Goal: Task Accomplishment & Management: Complete application form

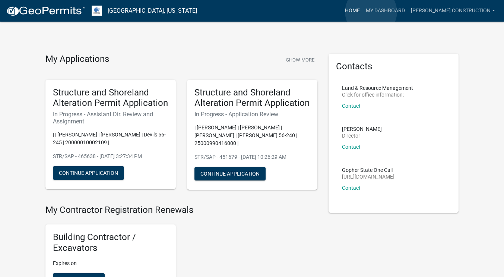
click at [363, 12] on link "Home" at bounding box center [352, 11] width 21 height 14
click at [363, 11] on link "Home" at bounding box center [352, 11] width 21 height 14
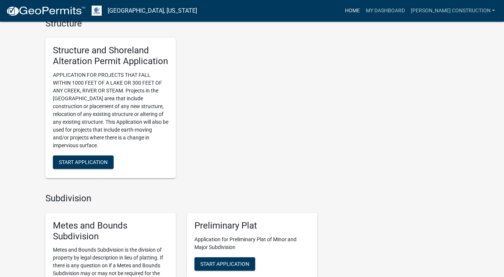
scroll to position [766, 0]
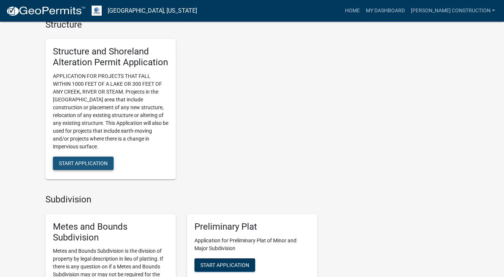
click at [84, 166] on span "Start Application" at bounding box center [83, 163] width 49 height 6
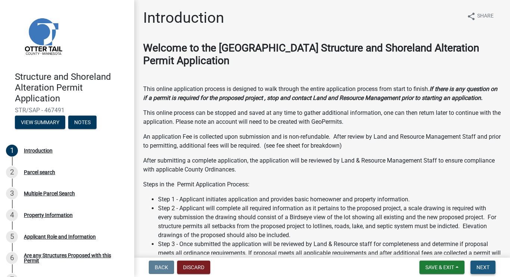
click at [484, 266] on span "Next" at bounding box center [482, 267] width 13 height 6
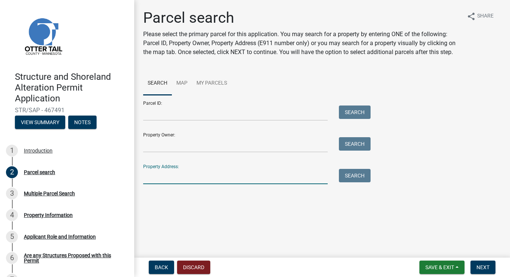
click at [162, 177] on input "Property Address:" at bounding box center [235, 176] width 185 height 15
type input "25633 county highway 22"
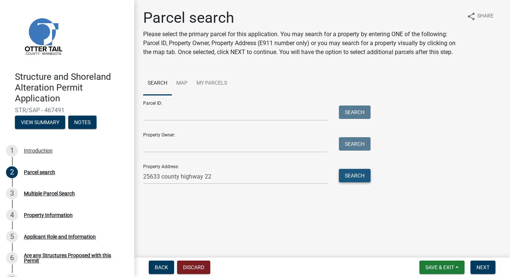
click at [346, 176] on button "Search" at bounding box center [355, 175] width 32 height 13
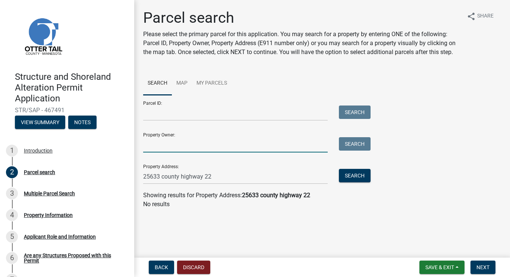
click at [185, 140] on input "Property Owner:" at bounding box center [235, 144] width 185 height 15
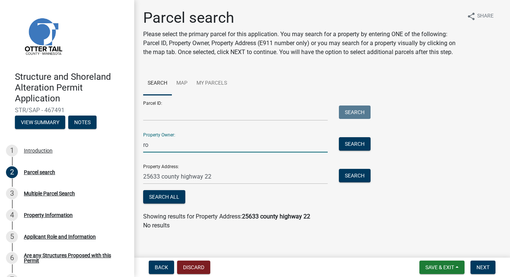
click at [185, 140] on div "Property Owner: ro Search" at bounding box center [255, 140] width 224 height 26
type input "[PERSON_NAME]"
click at [354, 151] on button "Search" at bounding box center [355, 143] width 32 height 13
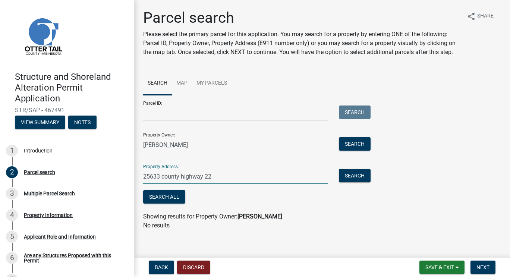
click at [262, 183] on input "25633 county highway 22" at bounding box center [235, 176] width 185 height 15
type input "2"
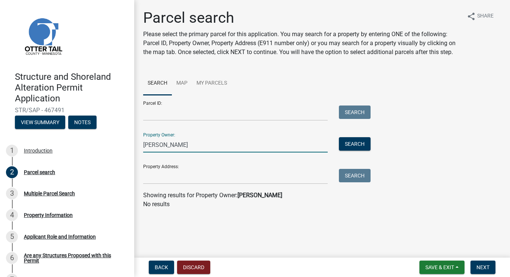
click at [214, 144] on input "[PERSON_NAME]" at bounding box center [235, 144] width 185 height 15
type input "r"
click at [353, 144] on button "Search" at bounding box center [355, 143] width 32 height 13
click at [212, 144] on input "[PERSON_NAME]" at bounding box center [235, 144] width 185 height 15
type input "R"
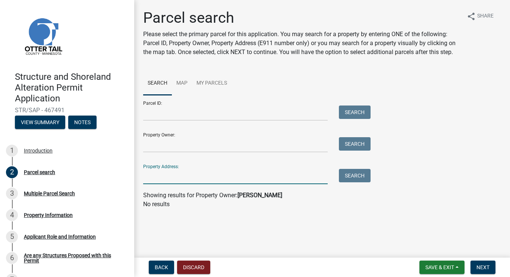
click at [176, 183] on input "Property Address:" at bounding box center [235, 176] width 185 height 15
click at [176, 183] on input "2" at bounding box center [235, 176] width 185 height 15
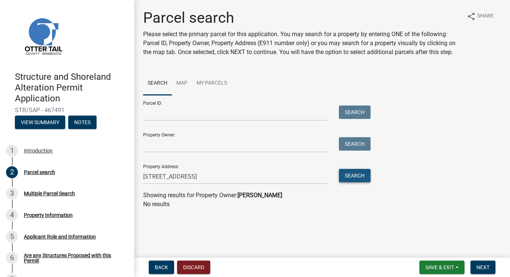
click at [362, 180] on button "Search" at bounding box center [355, 175] width 32 height 13
click at [173, 117] on input "Parcel ID:" at bounding box center [235, 113] width 185 height 15
click at [241, 182] on input "[STREET_ADDRESS]" at bounding box center [235, 176] width 185 height 15
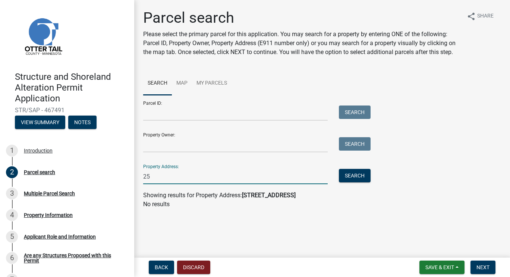
type input "2"
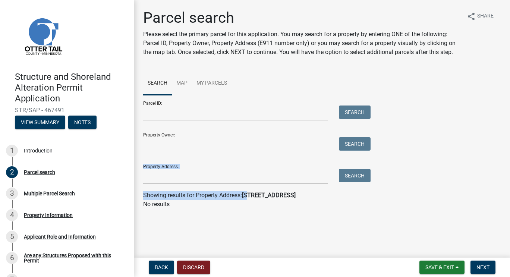
click at [221, 148] on wm-search-parcel-data-activity-input "Search Map My Parcels Parcel ID: Search Property Owner: Search Property Address…" at bounding box center [322, 140] width 358 height 137
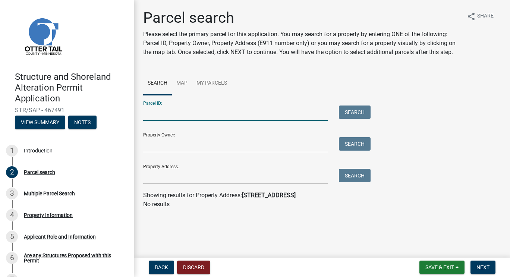
click at [175, 113] on input "Parcel ID:" at bounding box center [235, 113] width 185 height 15
type input "28000100071009"
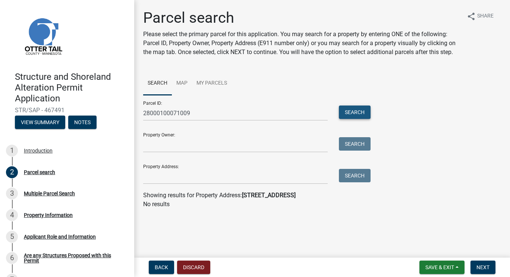
click at [347, 109] on button "Search" at bounding box center [355, 112] width 32 height 13
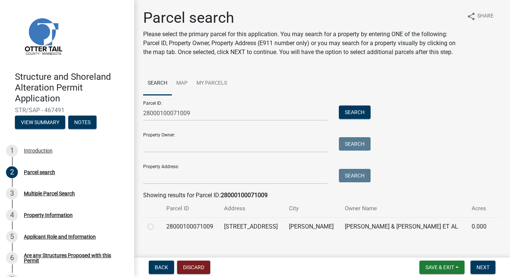
click at [157, 222] on label at bounding box center [157, 222] width 0 height 0
click at [157, 227] on input "radio" at bounding box center [159, 224] width 5 height 5
radio input "true"
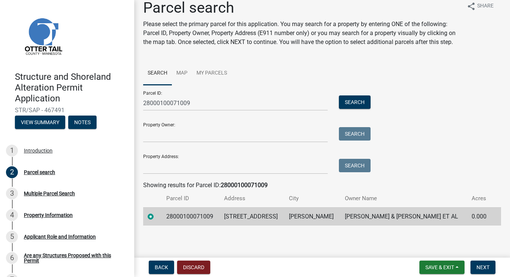
scroll to position [19, 0]
click at [482, 269] on span "Next" at bounding box center [482, 267] width 13 height 6
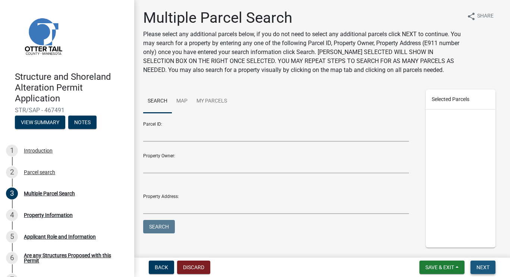
click at [487, 266] on span "Next" at bounding box center [482, 267] width 13 height 6
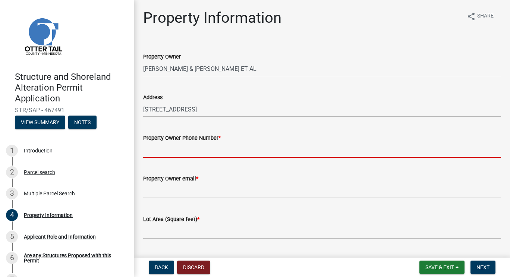
click at [170, 154] on input "Property Owner Phone Number *" at bounding box center [322, 149] width 358 height 15
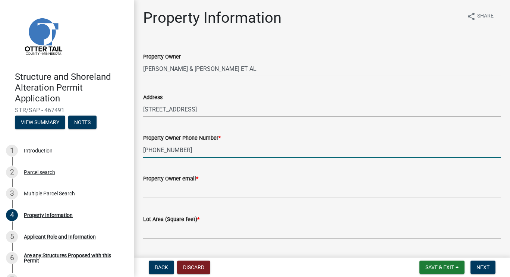
type input "[PHONE_NUMBER]"
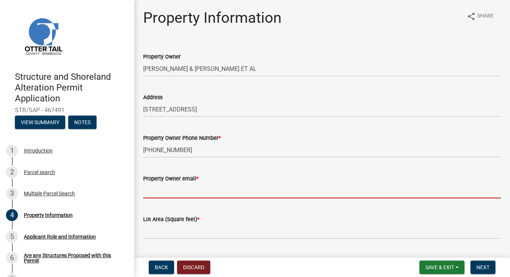
click at [181, 190] on input "Property Owner email *" at bounding box center [322, 190] width 358 height 15
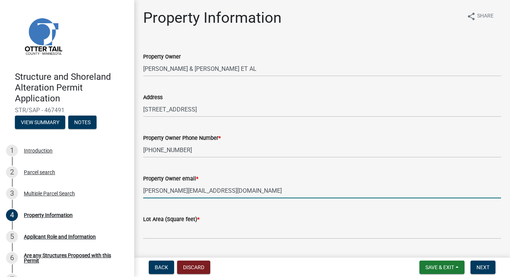
type input "[PERSON_NAME][EMAIL_ADDRESS][DOMAIN_NAME]"
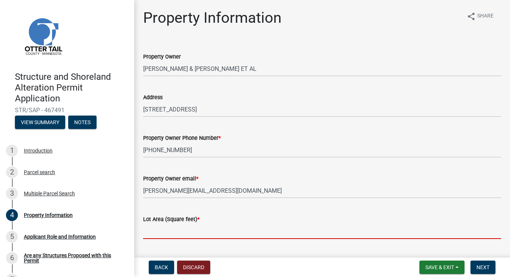
click at [182, 225] on input "text" at bounding box center [322, 231] width 358 height 15
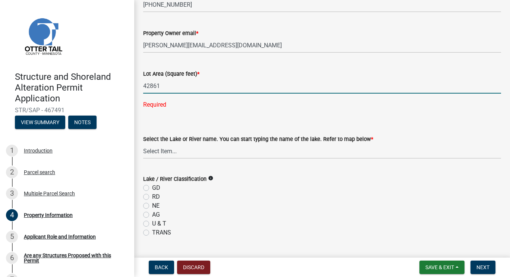
scroll to position [149, 0]
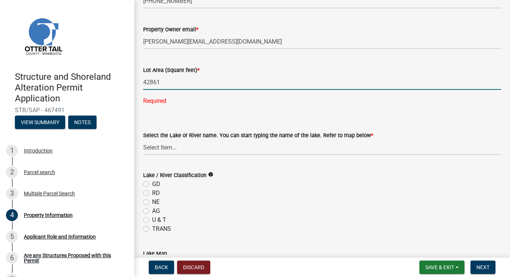
type input "42861"
click at [171, 142] on wm-data-entity-input "Select the Lake or River name. You can start typing the name of the lake. Refer…" at bounding box center [322, 136] width 358 height 50
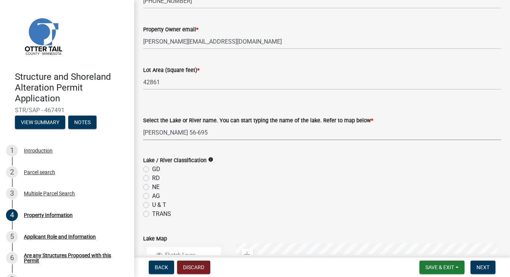
click at [143, 125] on select "Select Item... None [PERSON_NAME] 56-031 [PERSON_NAME] 56-118 [PERSON_NAME] 56-…" at bounding box center [322, 132] width 358 height 15
select select "bb1cd4a3-c096-45c2-abb8-859270d3e0fe"
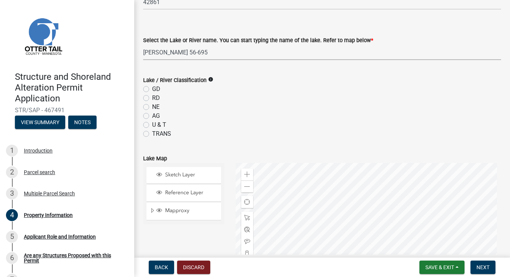
scroll to position [232, 0]
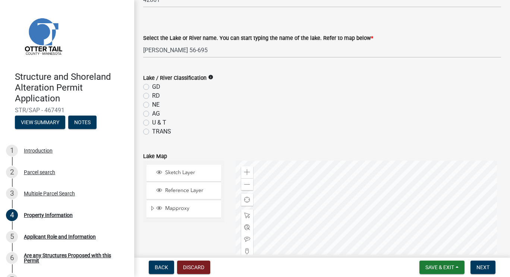
click at [152, 94] on label "RD" at bounding box center [156, 95] width 8 height 9
click at [152, 94] on input "RD" at bounding box center [154, 93] width 5 height 5
radio input "true"
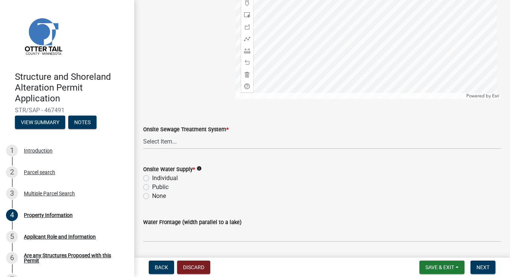
scroll to position [482, 0]
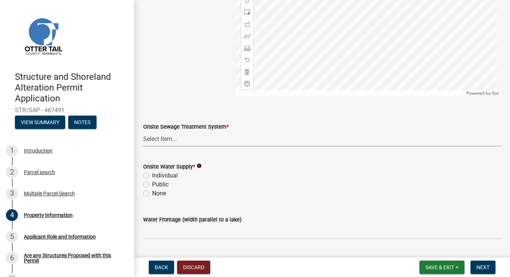
click at [182, 144] on select "Select Item... L&R Certificate of Compliance within 5yrs Compliance Inspection …" at bounding box center [322, 138] width 358 height 15
click at [143, 131] on select "Select Item... L&R Certificate of Compliance within 5yrs Compliance Inspection …" at bounding box center [322, 138] width 358 height 15
select select "9f52d7c9-96dd-4370-b810-ce091165f7c2"
click at [152, 174] on label "Individual" at bounding box center [165, 175] width 26 height 9
click at [152, 174] on input "Individual" at bounding box center [154, 173] width 5 height 5
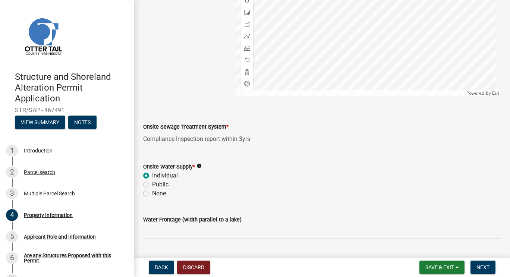
radio input "true"
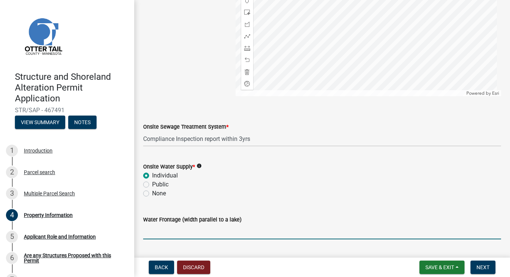
click at [182, 230] on input "Water Frontage (width parallel to a lake)" at bounding box center [322, 231] width 358 height 15
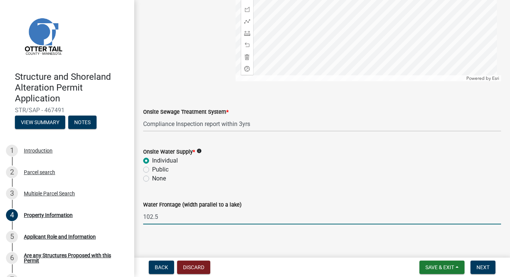
scroll to position [502, 0]
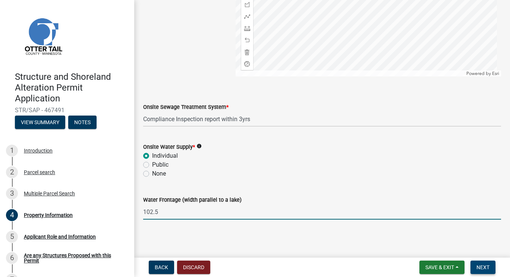
type input "102.5"
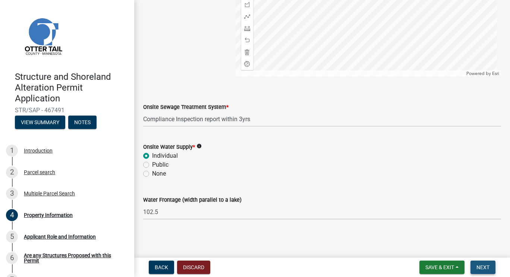
click at [482, 271] on button "Next" at bounding box center [482, 267] width 25 height 13
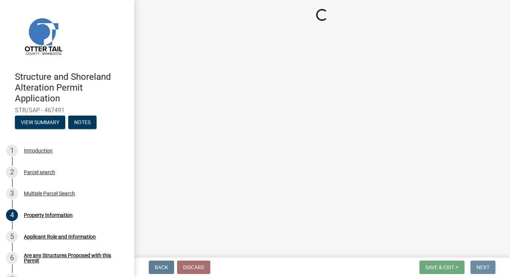
scroll to position [0, 0]
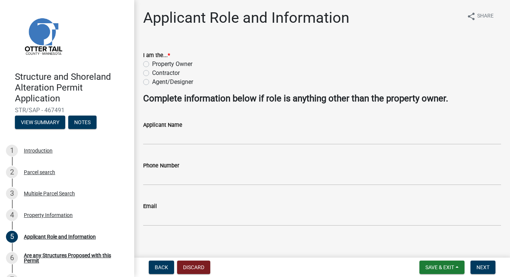
click at [152, 71] on label "Contractor" at bounding box center [166, 73] width 28 height 9
click at [152, 71] on input "Contractor" at bounding box center [154, 71] width 5 height 5
radio input "true"
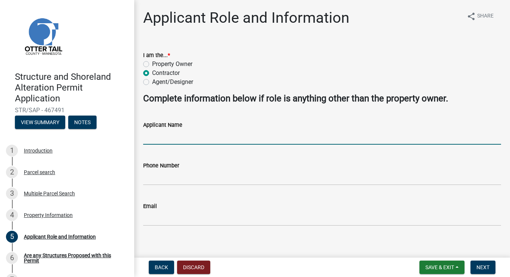
click at [163, 136] on input "Applicant Name" at bounding box center [322, 136] width 358 height 15
type input "[PERSON_NAME]"
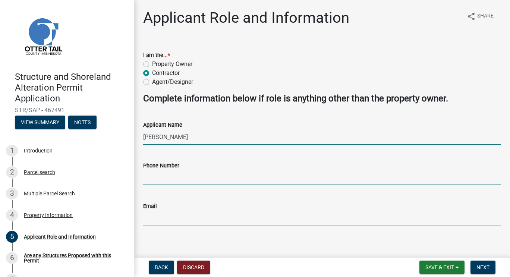
type input "2184953587"
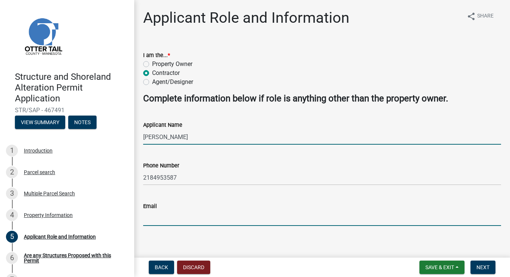
type input "[PERSON_NAME][EMAIL_ADDRESS][PERSON_NAME][DOMAIN_NAME]"
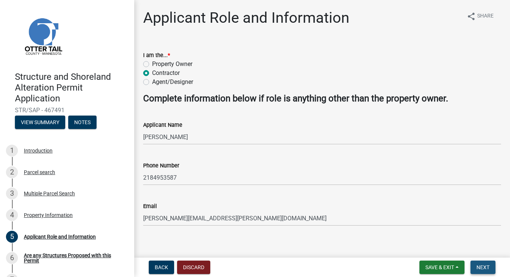
click at [487, 267] on span "Next" at bounding box center [482, 267] width 13 height 6
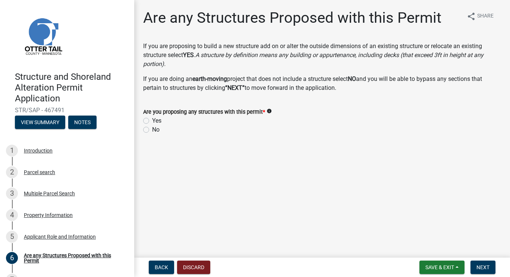
click at [152, 120] on label "Yes" at bounding box center [156, 120] width 9 height 9
click at [152, 120] on input "Yes" at bounding box center [154, 118] width 5 height 5
radio input "true"
click at [491, 267] on button "Next" at bounding box center [482, 267] width 25 height 13
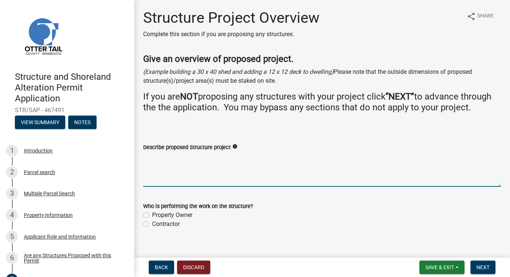
click at [205, 171] on textarea "Describe proposed Structure project" at bounding box center [322, 169] width 358 height 35
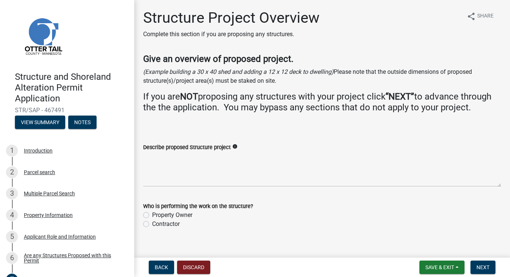
click at [152, 229] on label "Contractor" at bounding box center [166, 224] width 28 height 9
click at [152, 224] on input "Contractor" at bounding box center [154, 222] width 5 height 5
radio input "true"
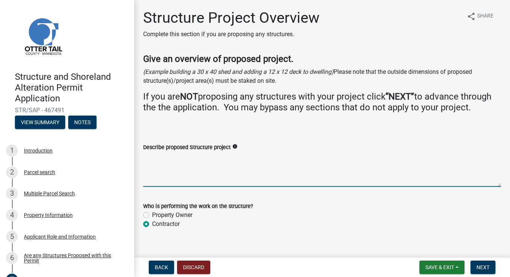
click at [165, 173] on textarea "Describe proposed Structure project" at bounding box center [322, 169] width 358 height 35
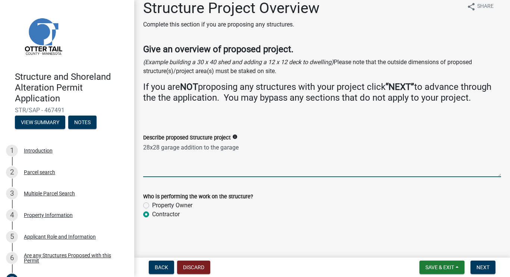
scroll to position [21, 0]
type textarea "28x28 garage addition to the garage"
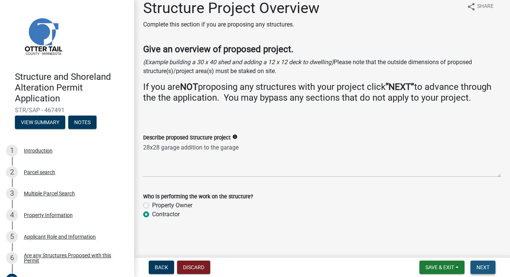
click at [481, 268] on span "Next" at bounding box center [482, 267] width 13 height 6
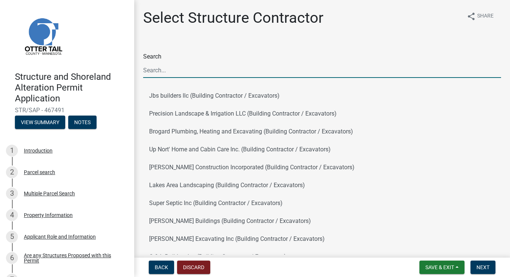
click at [182, 66] on input "Search" at bounding box center [322, 70] width 358 height 15
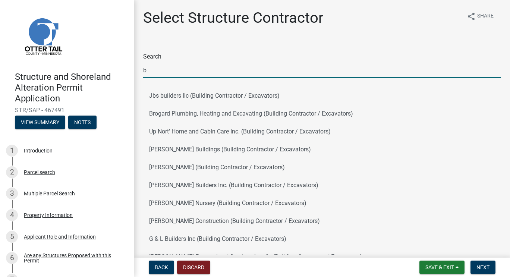
type input "[PERSON_NAME] Construction"
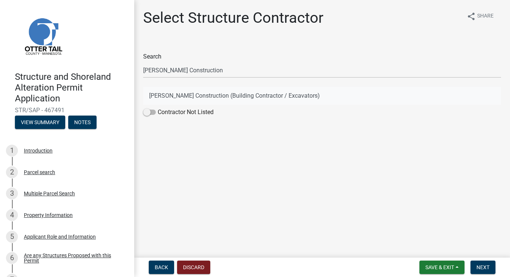
click at [194, 93] on button "[PERSON_NAME] Construction (Building Contractor / Excavators)" at bounding box center [322, 96] width 358 height 18
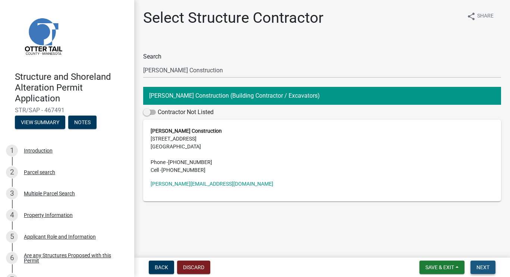
click at [481, 265] on span "Next" at bounding box center [482, 267] width 13 height 6
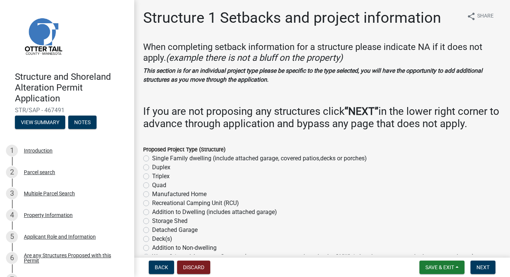
click at [152, 248] on label "Addition to Non-dwelling" at bounding box center [184, 247] width 64 height 9
click at [152, 248] on input "Addition to Non-dwelling" at bounding box center [154, 245] width 5 height 5
radio input "true"
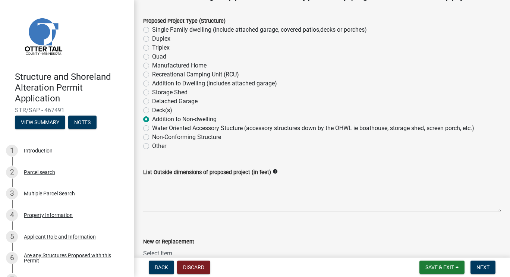
scroll to position [134, 0]
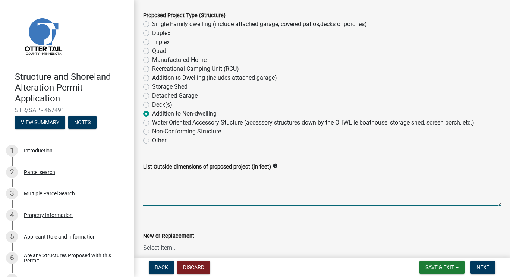
click at [224, 171] on textarea "List Outside dimensions of proposed project (in feet)" at bounding box center [322, 188] width 358 height 35
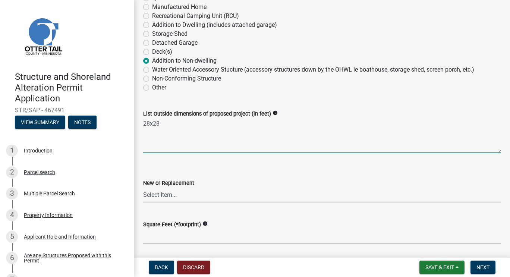
scroll to position [194, 0]
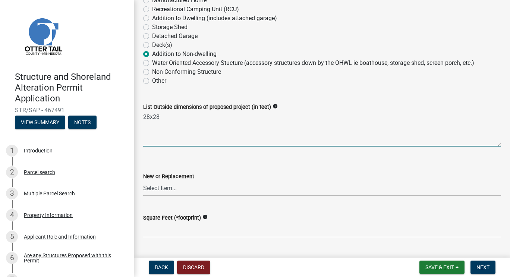
type textarea "28x28"
click at [189, 189] on select "Select Item... New Replacement" at bounding box center [322, 188] width 358 height 15
click at [143, 181] on select "Select Item... New Replacement" at bounding box center [322, 188] width 358 height 15
select select "c185e313-3403-4239-bd61-bb563c58a77a"
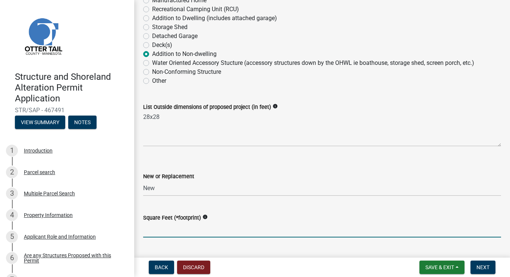
click at [166, 226] on input "text" at bounding box center [322, 229] width 358 height 15
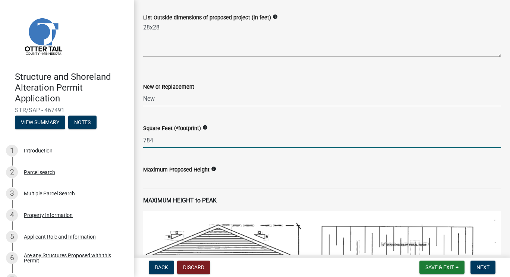
scroll to position [298, 0]
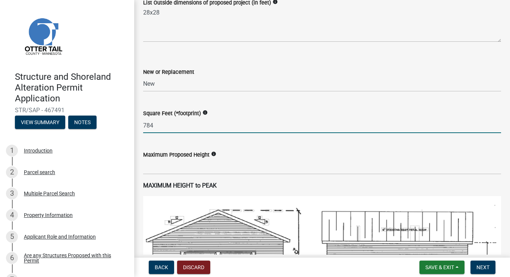
type input "784"
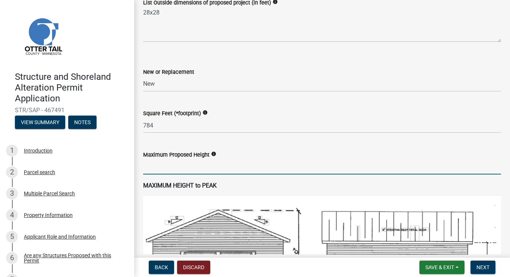
click at [169, 169] on input "text" at bounding box center [322, 166] width 358 height 15
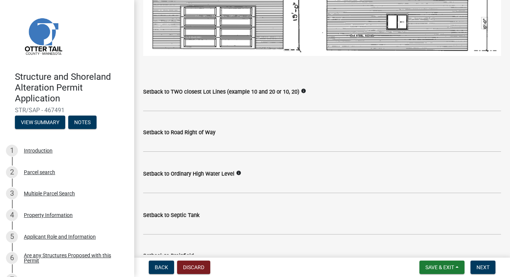
scroll to position [567, 0]
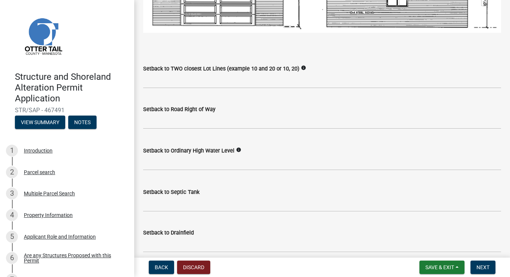
type input "15"
click at [181, 124] on input "text" at bounding box center [322, 121] width 358 height 15
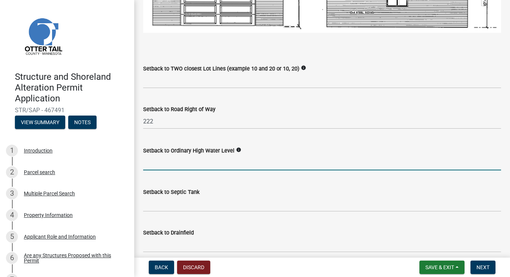
click at [176, 161] on input "text" at bounding box center [322, 162] width 358 height 15
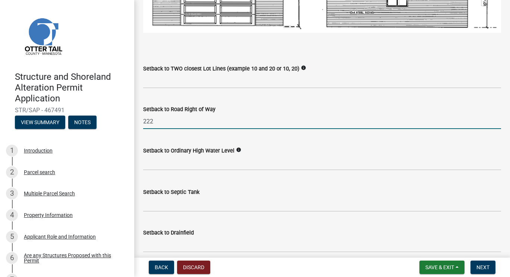
click at [164, 123] on input "222" at bounding box center [322, 121] width 358 height 15
type input "2"
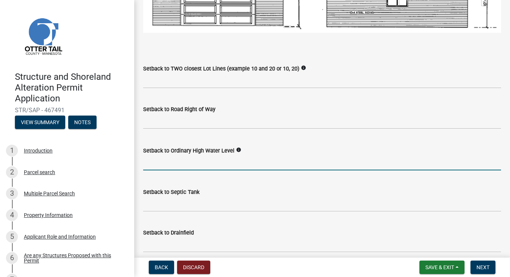
click at [166, 157] on input "text" at bounding box center [322, 162] width 358 height 15
type input "140"
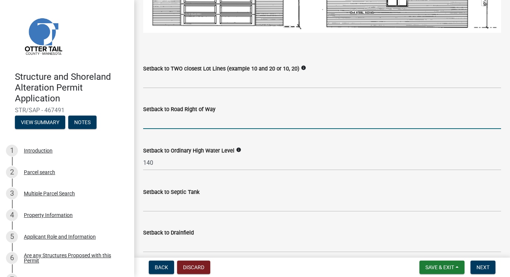
click at [165, 120] on input "text" at bounding box center [322, 121] width 358 height 15
type input "2"
click at [153, 125] on input "text" at bounding box center [322, 121] width 358 height 15
type input "190"
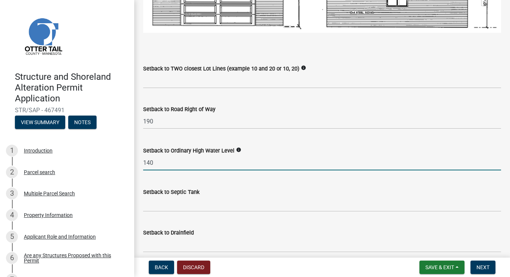
click at [160, 164] on input "140" at bounding box center [322, 162] width 358 height 15
type input "1"
type input "200"
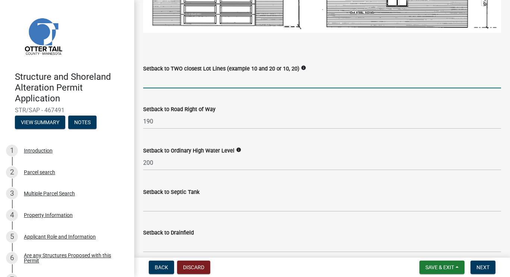
click at [171, 81] on input "Setback to TWO closest Lot Lines (example 10 and 20 or 10, 20)" at bounding box center [322, 80] width 358 height 15
type input "14 and 58"
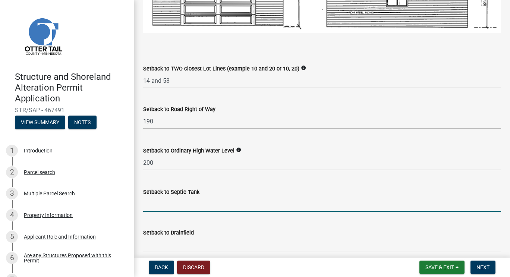
click at [179, 201] on input "Setback to Septic Tank" at bounding box center [322, 203] width 358 height 15
type input "10"
click at [181, 248] on input "Setback to Drainfield" at bounding box center [322, 244] width 358 height 15
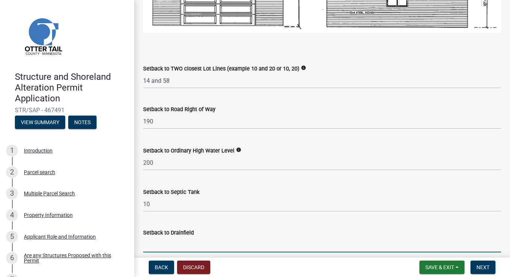
type input "20"
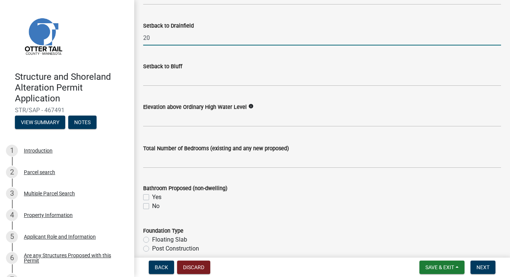
scroll to position [775, 0]
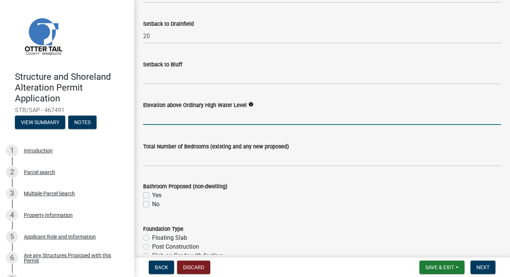
click at [222, 118] on input "text" at bounding box center [322, 117] width 358 height 15
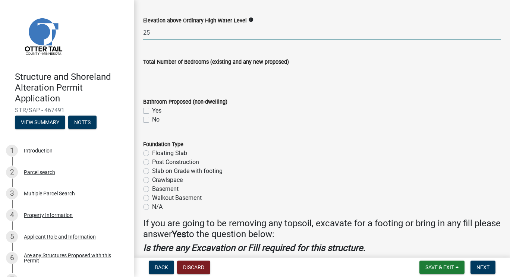
scroll to position [865, 0]
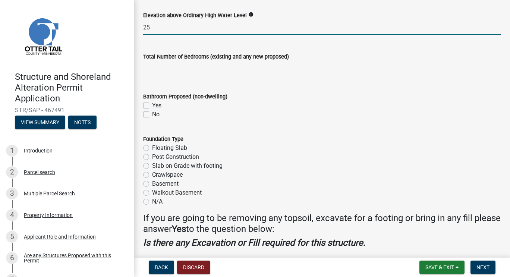
type input "25"
click at [152, 164] on label "Slab on Grade with footing" at bounding box center [187, 165] width 70 height 9
click at [152, 164] on input "Slab on Grade with footing" at bounding box center [154, 163] width 5 height 5
radio input "true"
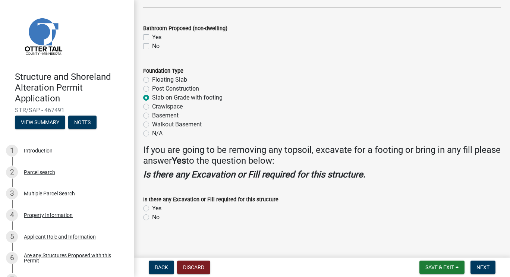
scroll to position [935, 0]
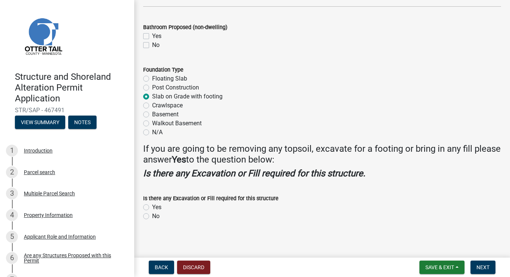
click at [152, 214] on label "No" at bounding box center [155, 216] width 7 height 9
click at [152, 214] on input "No" at bounding box center [154, 214] width 5 height 5
radio input "true"
click at [482, 270] on span "Next" at bounding box center [482, 267] width 13 height 6
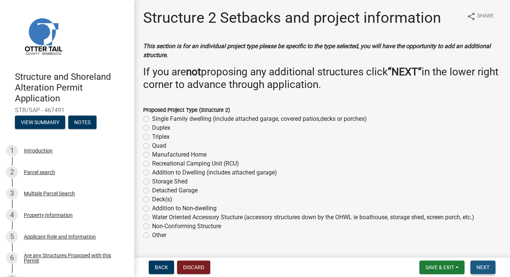
click at [482, 270] on span "Next" at bounding box center [482, 267] width 13 height 6
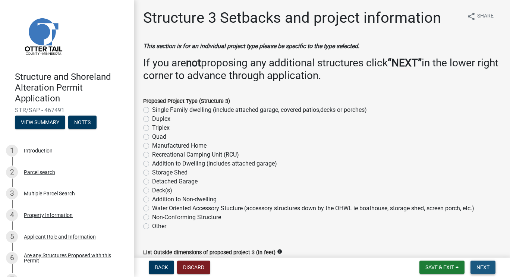
click at [482, 270] on span "Next" at bounding box center [482, 267] width 13 height 6
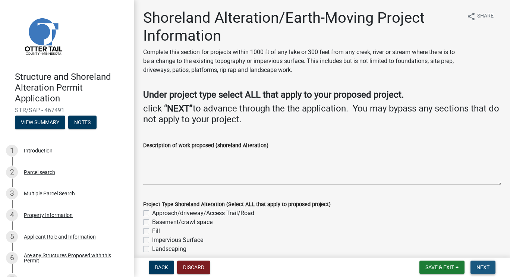
click at [482, 270] on span "Next" at bounding box center [482, 267] width 13 height 6
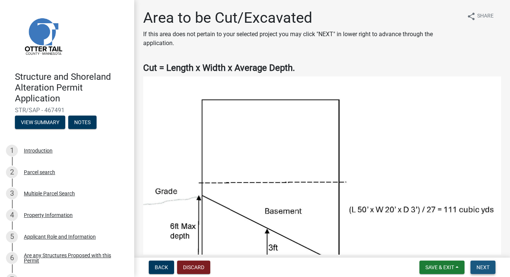
click at [482, 270] on span "Next" at bounding box center [482, 267] width 13 height 6
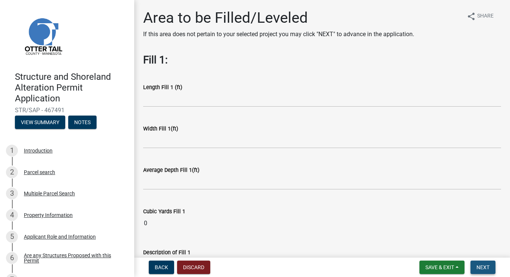
click at [482, 270] on span "Next" at bounding box center [482, 267] width 13 height 6
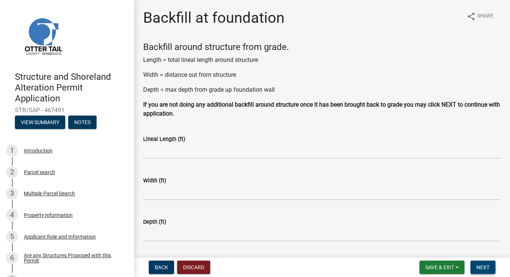
click at [482, 270] on span "Next" at bounding box center [482, 267] width 13 height 6
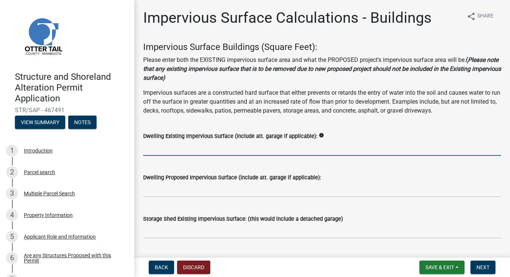
click at [219, 146] on input "text" at bounding box center [322, 148] width 358 height 15
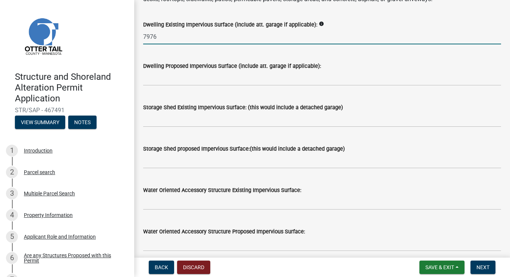
scroll to position [104, 0]
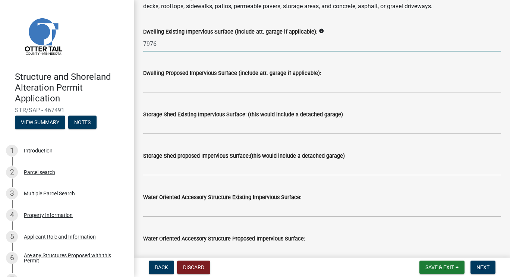
type input "7976"
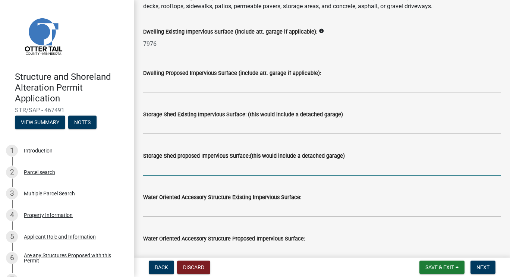
click at [199, 170] on input "text" at bounding box center [322, 167] width 358 height 15
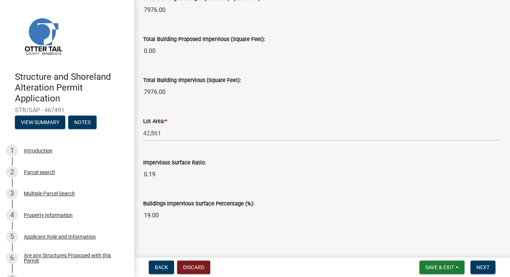
scroll to position [586, 0]
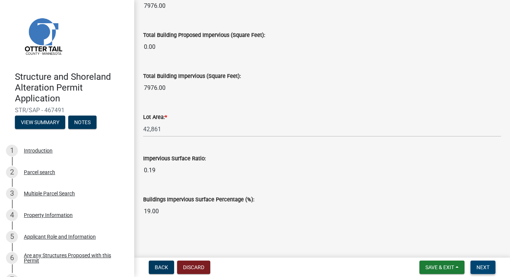
type input "784"
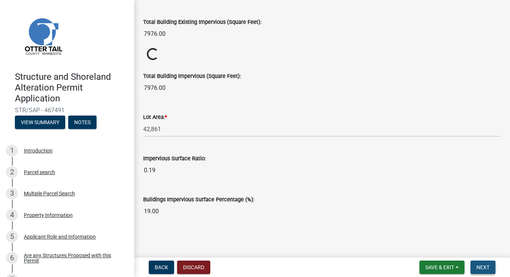
scroll to position [558, 0]
click at [479, 268] on span "Next" at bounding box center [482, 267] width 13 height 6
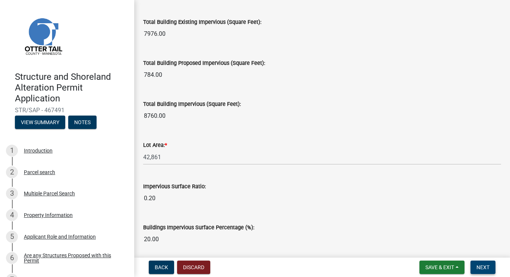
click at [479, 268] on span "Next" at bounding box center [482, 267] width 13 height 6
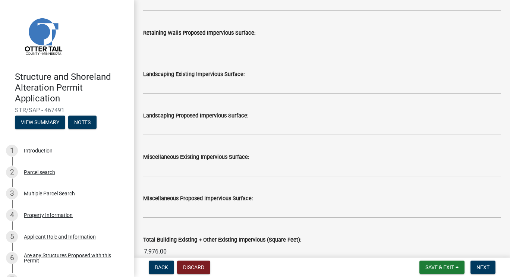
scroll to position [656, 0]
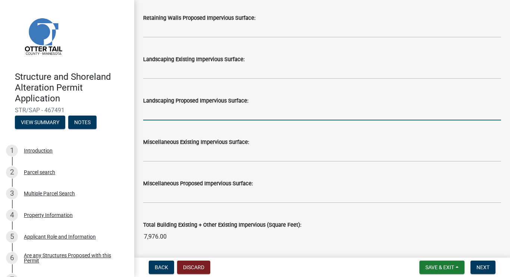
click at [169, 110] on input "text" at bounding box center [322, 112] width 358 height 15
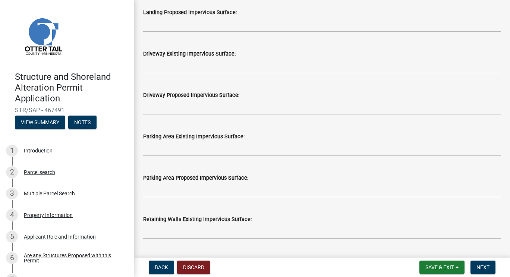
scroll to position [403, 0]
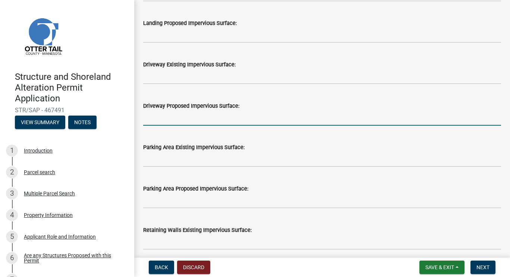
click at [153, 116] on input "text" at bounding box center [322, 117] width 358 height 15
type input "560"
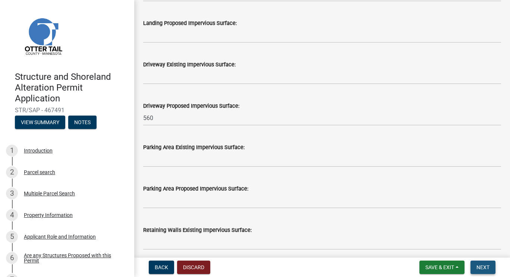
click at [488, 267] on span "Next" at bounding box center [482, 267] width 13 height 6
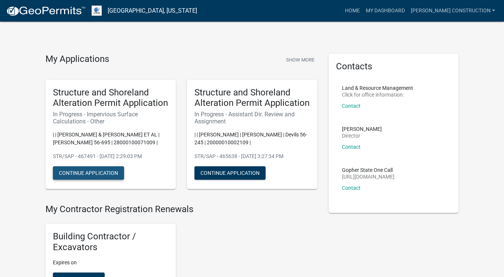
click at [88, 174] on button "Continue Application" at bounding box center [88, 172] width 71 height 13
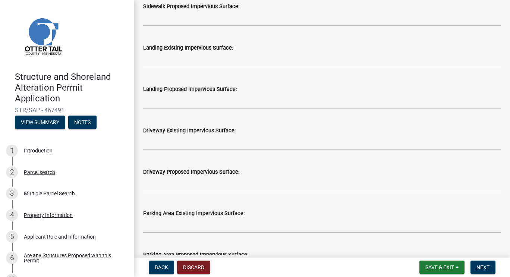
scroll to position [339, 0]
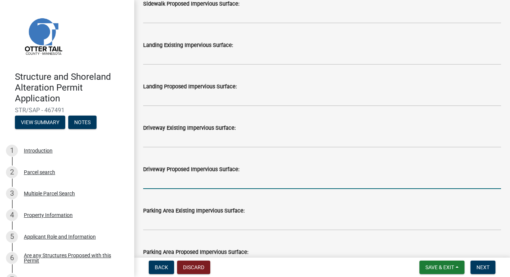
click at [218, 178] on input "text" at bounding box center [322, 181] width 358 height 15
type input "560"
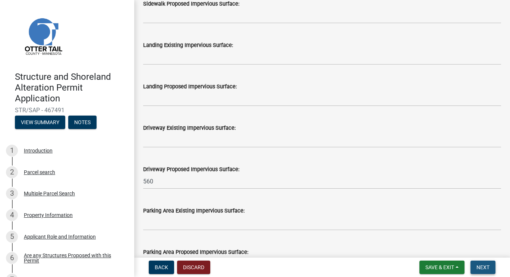
click at [485, 263] on button "Next" at bounding box center [482, 267] width 25 height 13
click at [484, 268] on span "Next" at bounding box center [482, 267] width 13 height 6
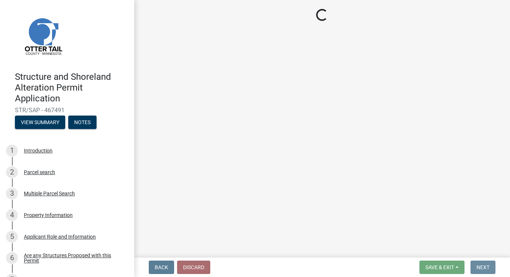
scroll to position [0, 0]
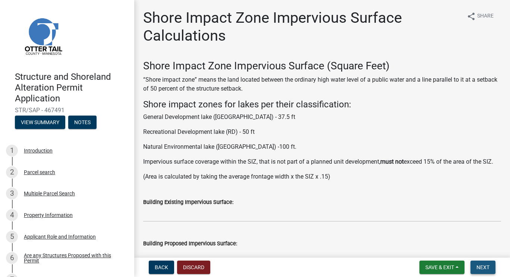
click at [484, 268] on span "Next" at bounding box center [482, 267] width 13 height 6
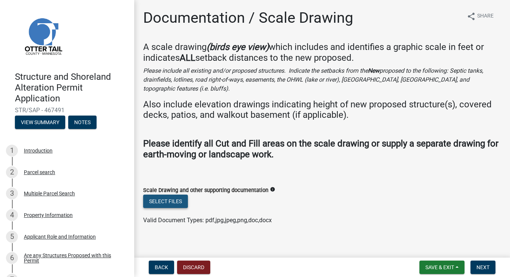
click at [157, 195] on button "Select files" at bounding box center [165, 201] width 45 height 13
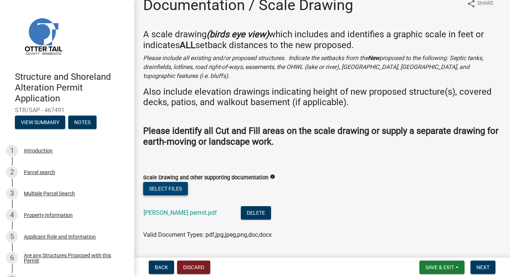
scroll to position [24, 0]
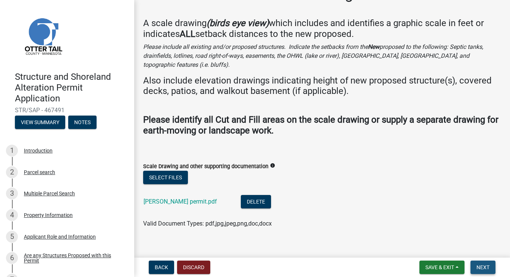
click at [479, 266] on span "Next" at bounding box center [482, 267] width 13 height 6
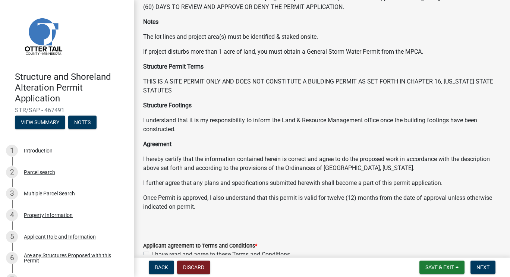
scroll to position [102, 0]
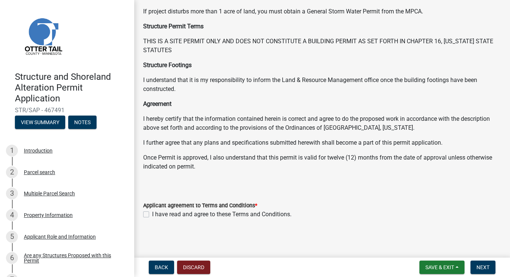
click at [152, 215] on label "I have read and agree to these Terms and Conditions." at bounding box center [221, 214] width 139 height 9
click at [152, 215] on input "I have read and agree to these Terms and Conditions." at bounding box center [154, 212] width 5 height 5
checkbox input "true"
click at [481, 268] on span "Next" at bounding box center [482, 267] width 13 height 6
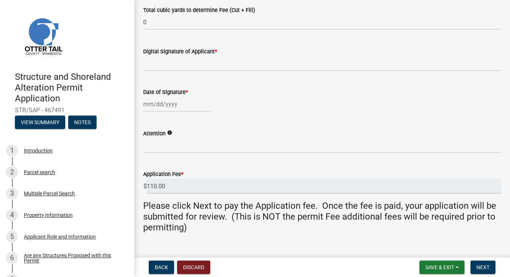
scroll to position [196, 0]
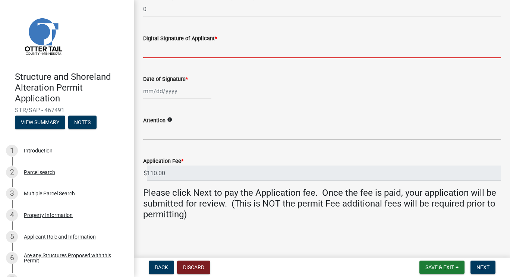
click at [163, 46] on input "Digital Signature of Applicant *" at bounding box center [322, 50] width 358 height 15
type input "[PERSON_NAME]"
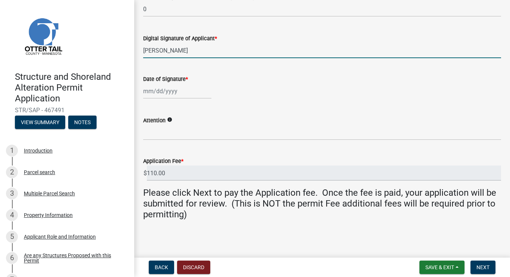
click at [171, 94] on div at bounding box center [177, 91] width 68 height 15
select select "8"
select select "2025"
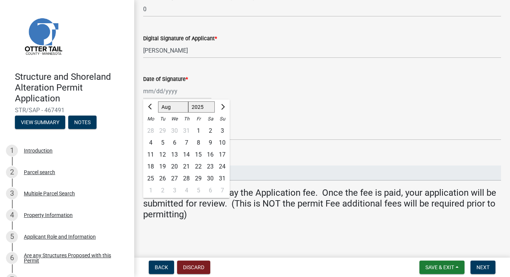
click at [271, 102] on wm-data-entity-input "Date of Signature * Jan Feb Mar Apr May Jun Jul Aug Sep Oct Nov Dec 1525 1526 1…" at bounding box center [322, 84] width 358 height 41
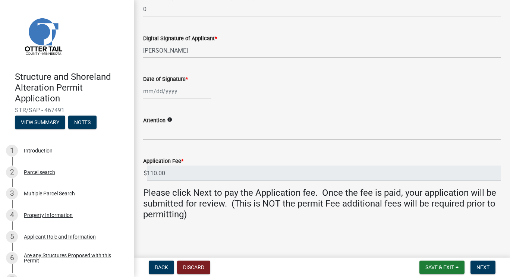
select select "8"
select select "2025"
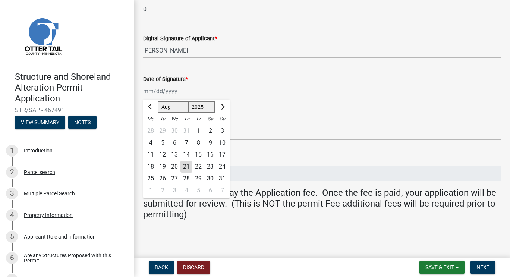
click at [147, 93] on div "Jan Feb Mar Apr May Jun Jul Aug Sep Oct Nov Dec 1525 1526 1527 1528 1529 1530 1…" at bounding box center [177, 91] width 68 height 15
click at [188, 168] on div "21" at bounding box center [186, 167] width 12 height 12
type input "08/21/2025"
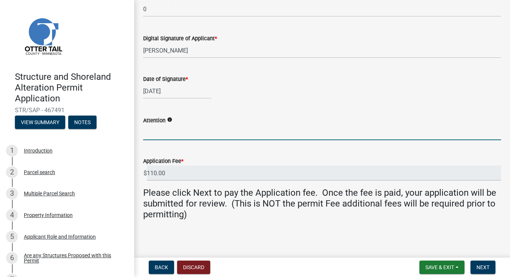
click at [164, 127] on input "Attention" at bounding box center [322, 132] width 358 height 15
type input "Michelle"
click at [482, 268] on span "Next" at bounding box center [482, 267] width 13 height 6
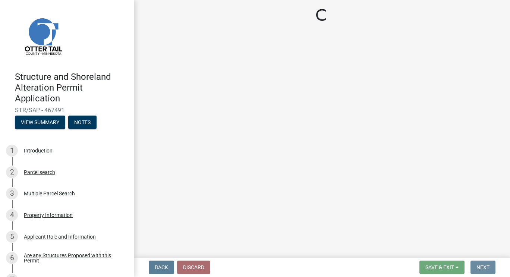
scroll to position [0, 0]
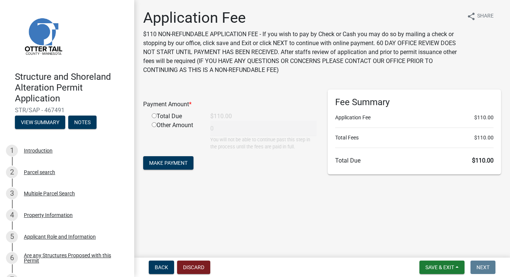
click at [154, 116] on input "radio" at bounding box center [154, 115] width 5 height 5
radio input "true"
type input "110"
click at [173, 164] on span "Make Payment" at bounding box center [168, 163] width 38 height 6
